Goal: Transaction & Acquisition: Purchase product/service

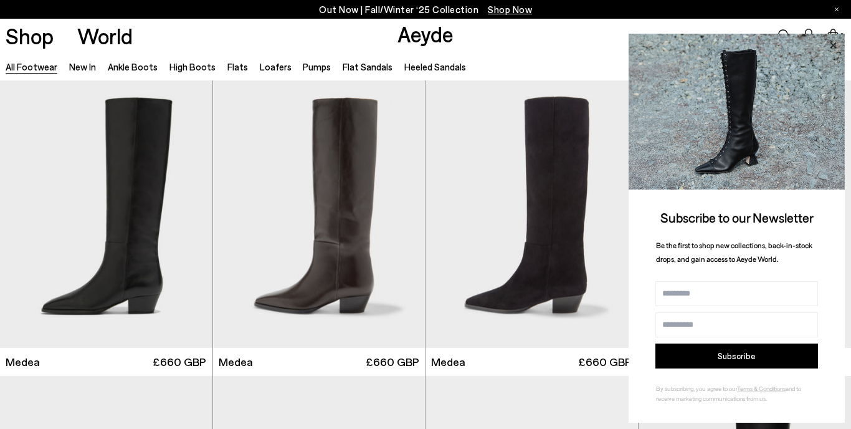
click at [834, 46] on icon at bounding box center [833, 45] width 6 height 6
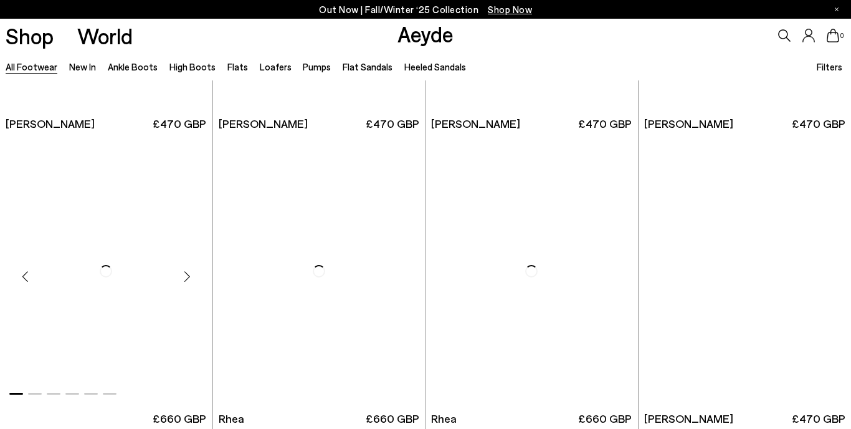
scroll to position [2305, 0]
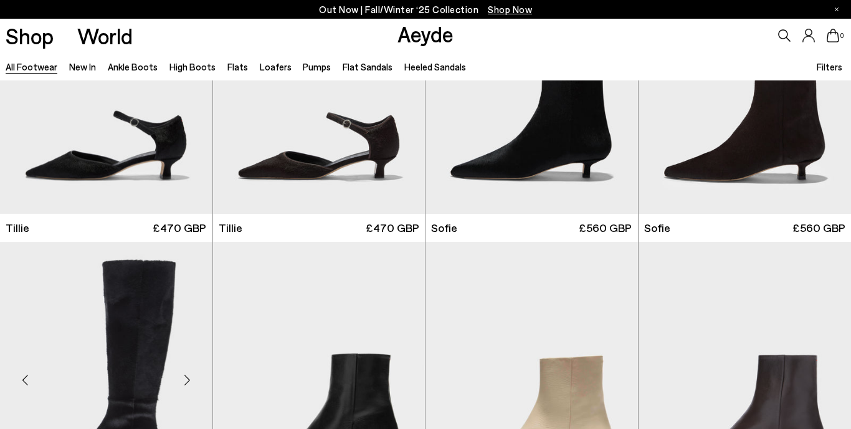
scroll to position [3614, 0]
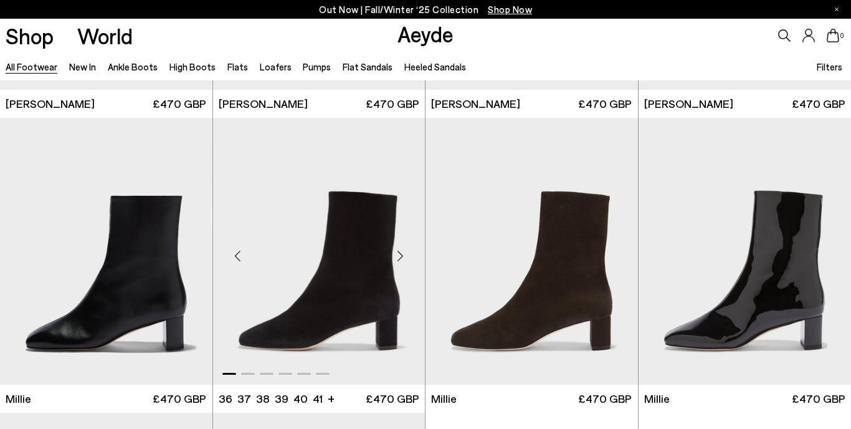
scroll to position [5334, 0]
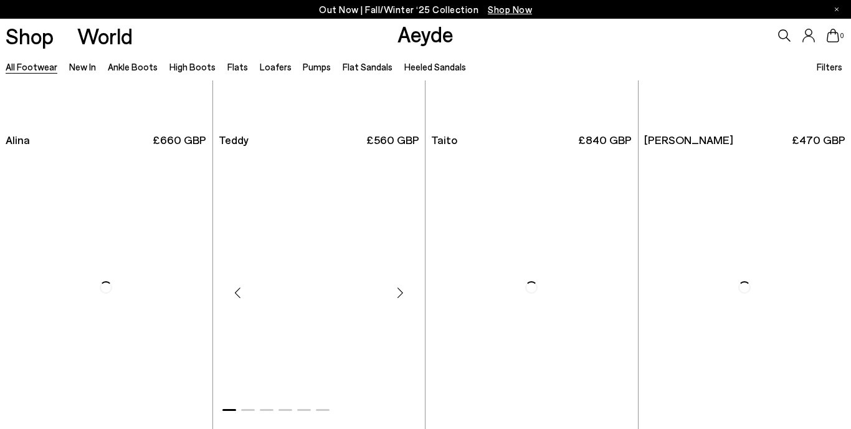
scroll to position [6925, 0]
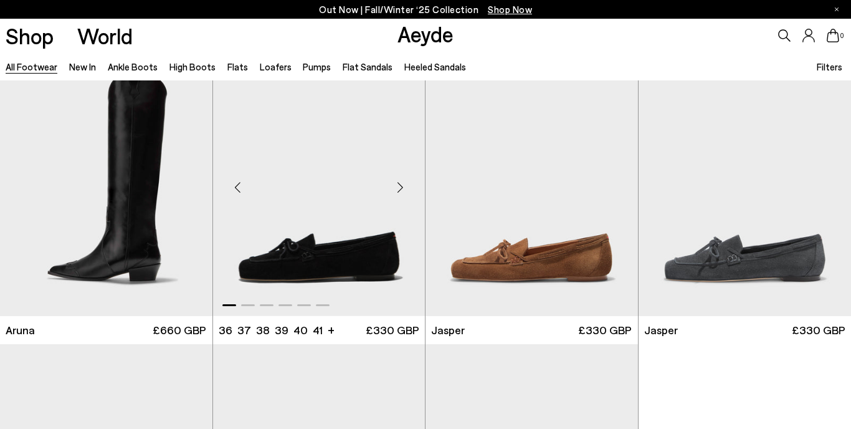
scroll to position [9179, 0]
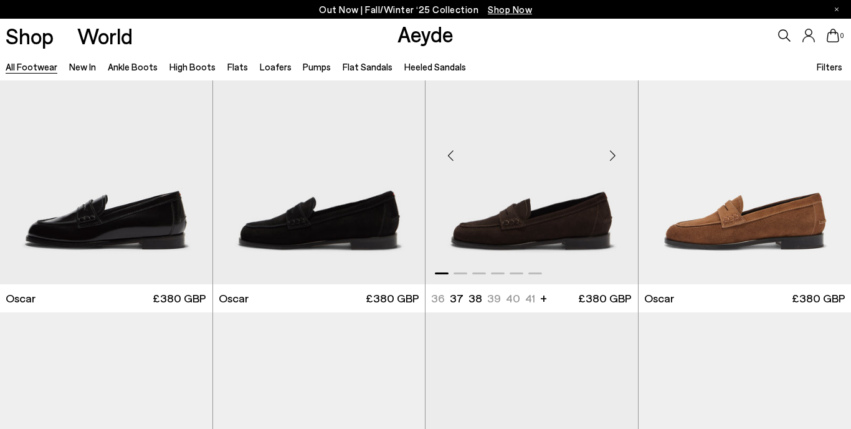
scroll to position [10386, 0]
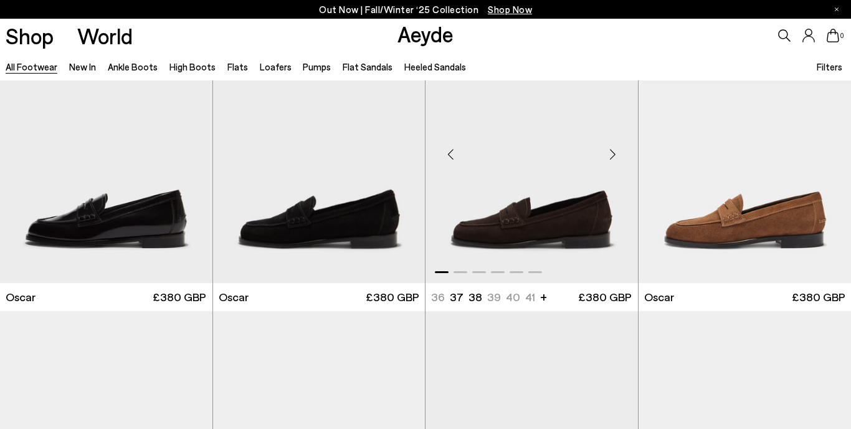
click at [609, 151] on div "Next slide" at bounding box center [613, 154] width 37 height 37
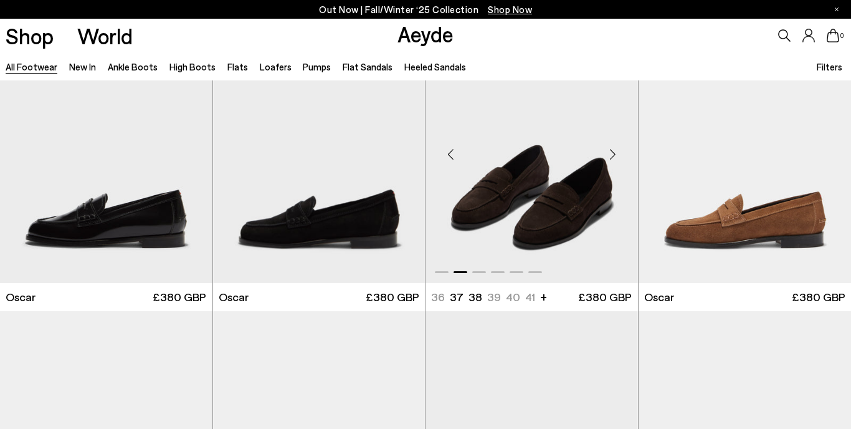
click at [609, 151] on div "Next slide" at bounding box center [613, 154] width 37 height 37
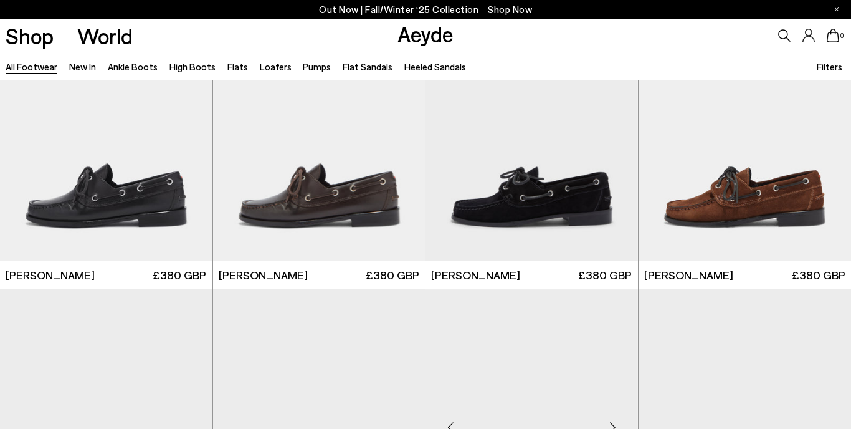
scroll to position [10665, 0]
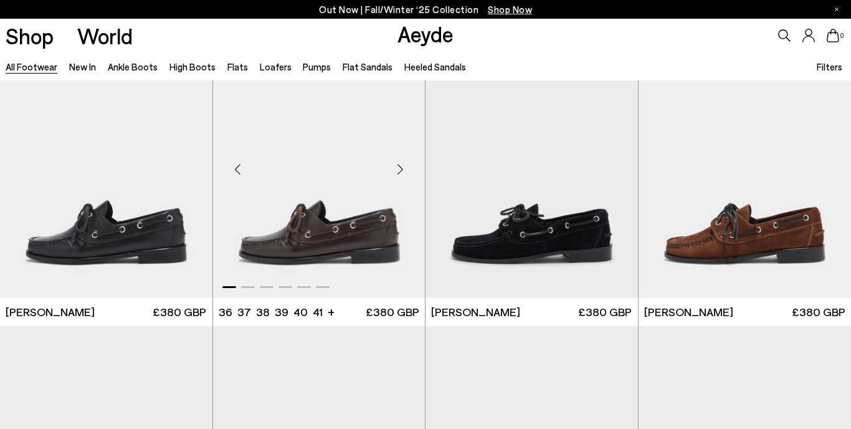
click at [315, 200] on img "1 / 6" at bounding box center [319, 164] width 212 height 267
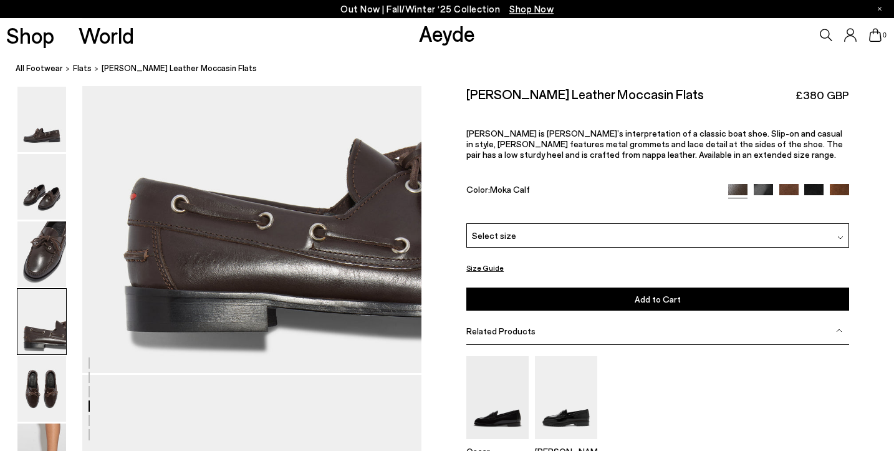
scroll to position [1461, 1]
